Goal: Navigation & Orientation: Find specific page/section

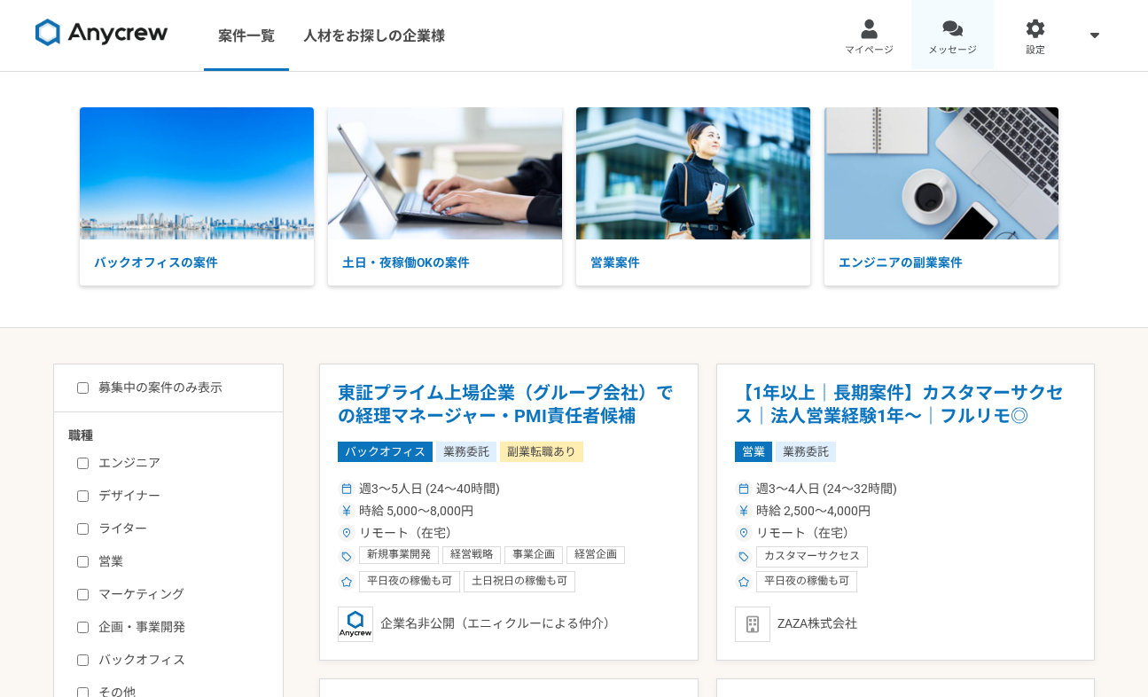
click at [948, 51] on span "メッセージ" at bounding box center [952, 50] width 49 height 14
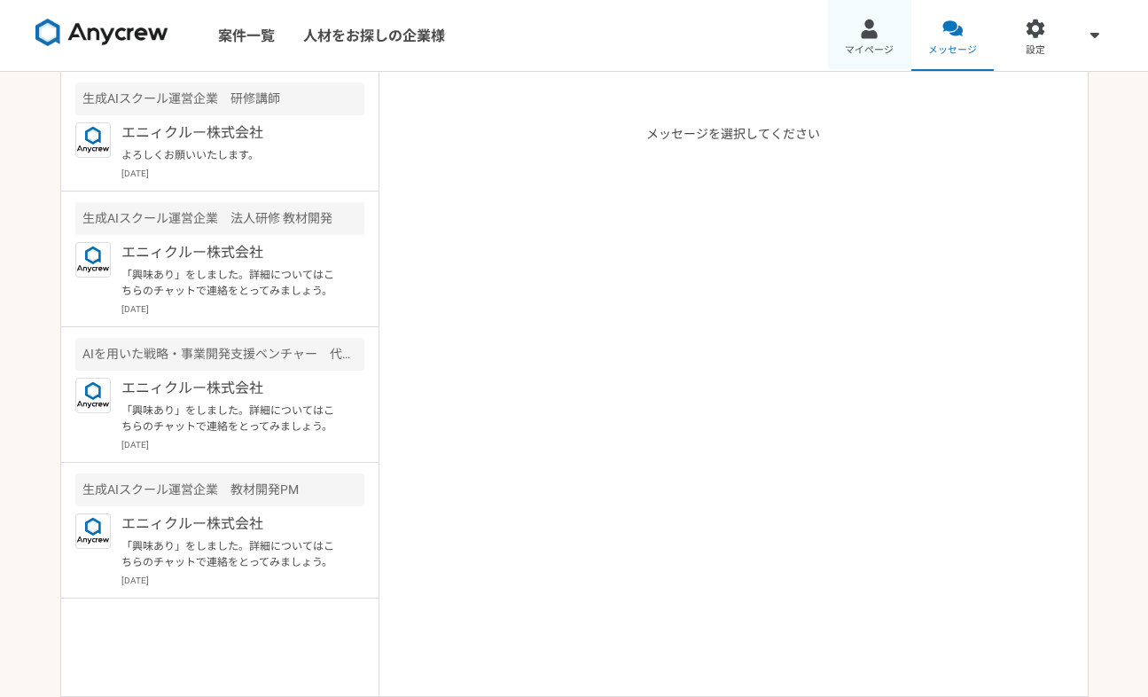
click at [875, 39] on link "マイページ" at bounding box center [869, 35] width 83 height 71
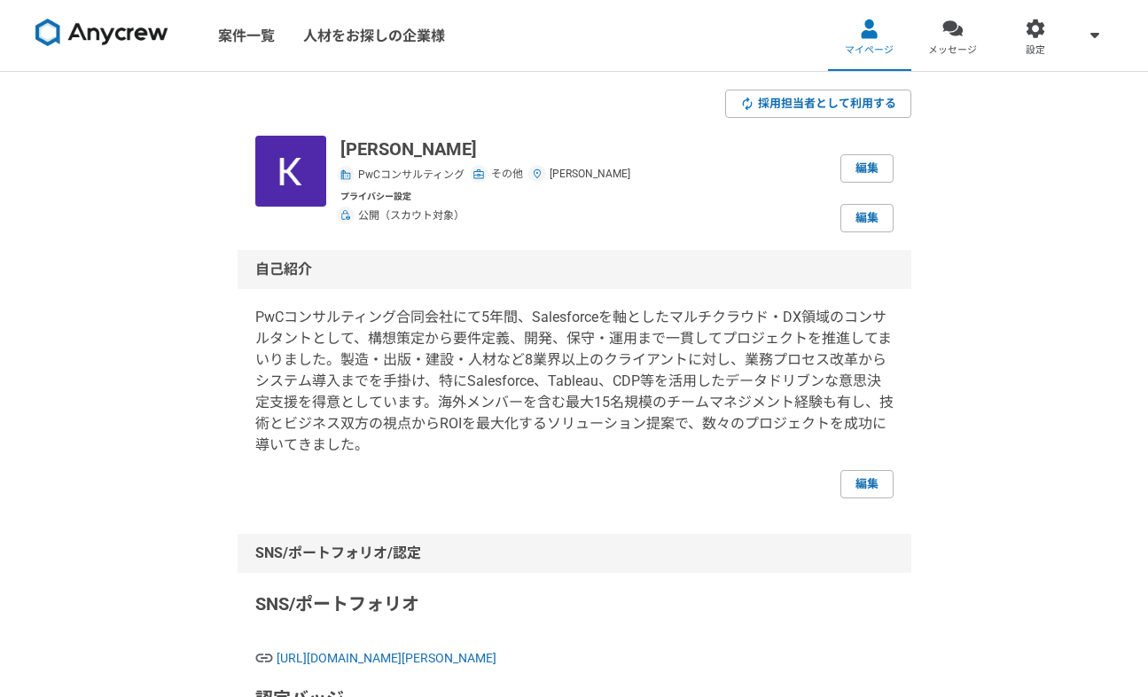
click at [125, 18] on link at bounding box center [101, 36] width 147 height 49
